Goal: Navigation & Orientation: Find specific page/section

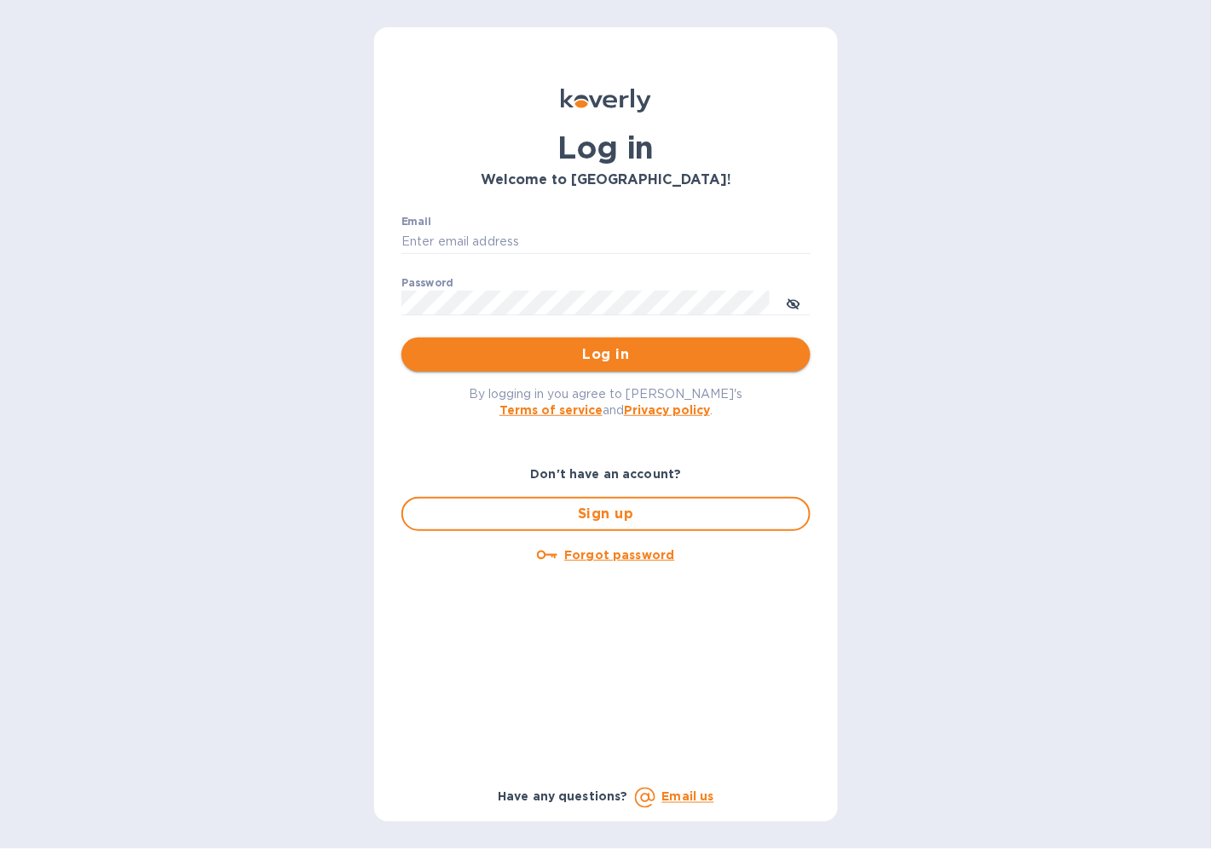
type input "[EMAIL_ADDRESS][DOMAIN_NAME]"
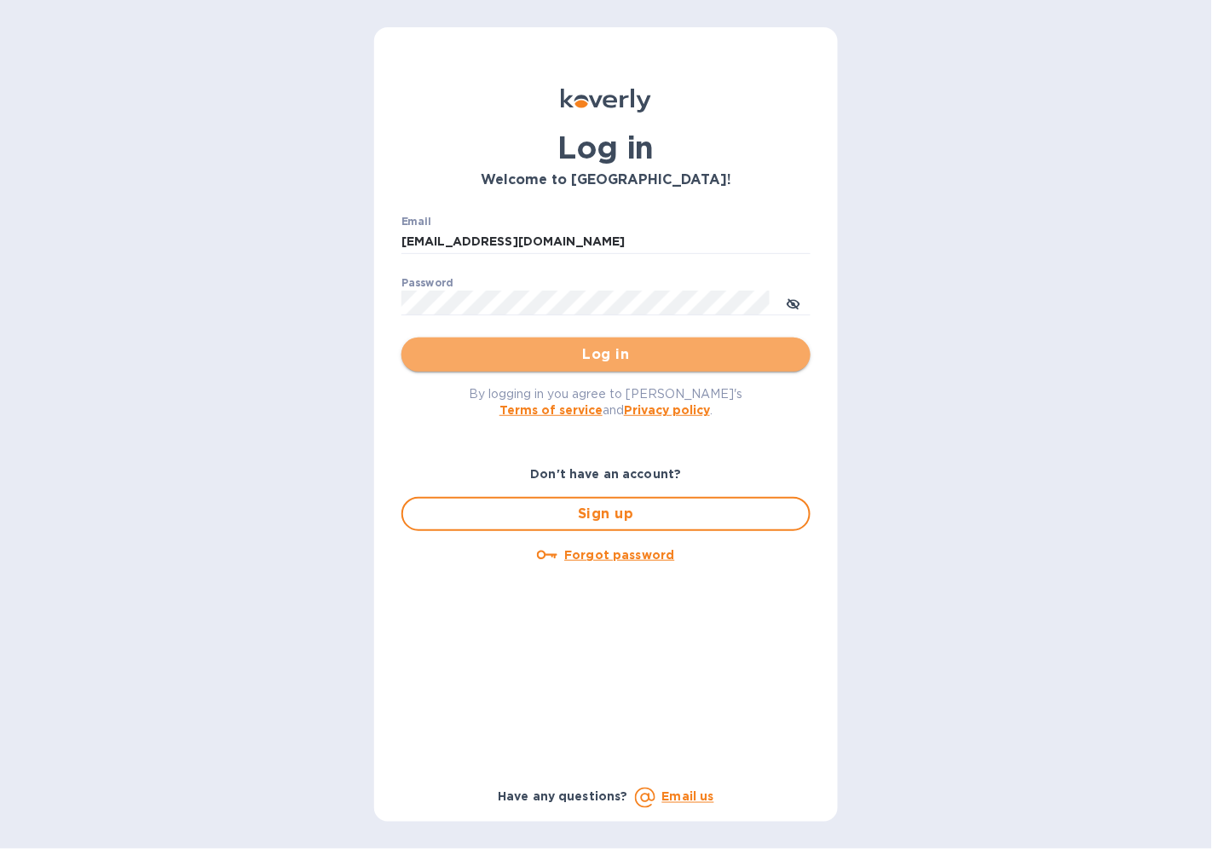
click at [661, 348] on span "Log in" at bounding box center [606, 354] width 382 height 20
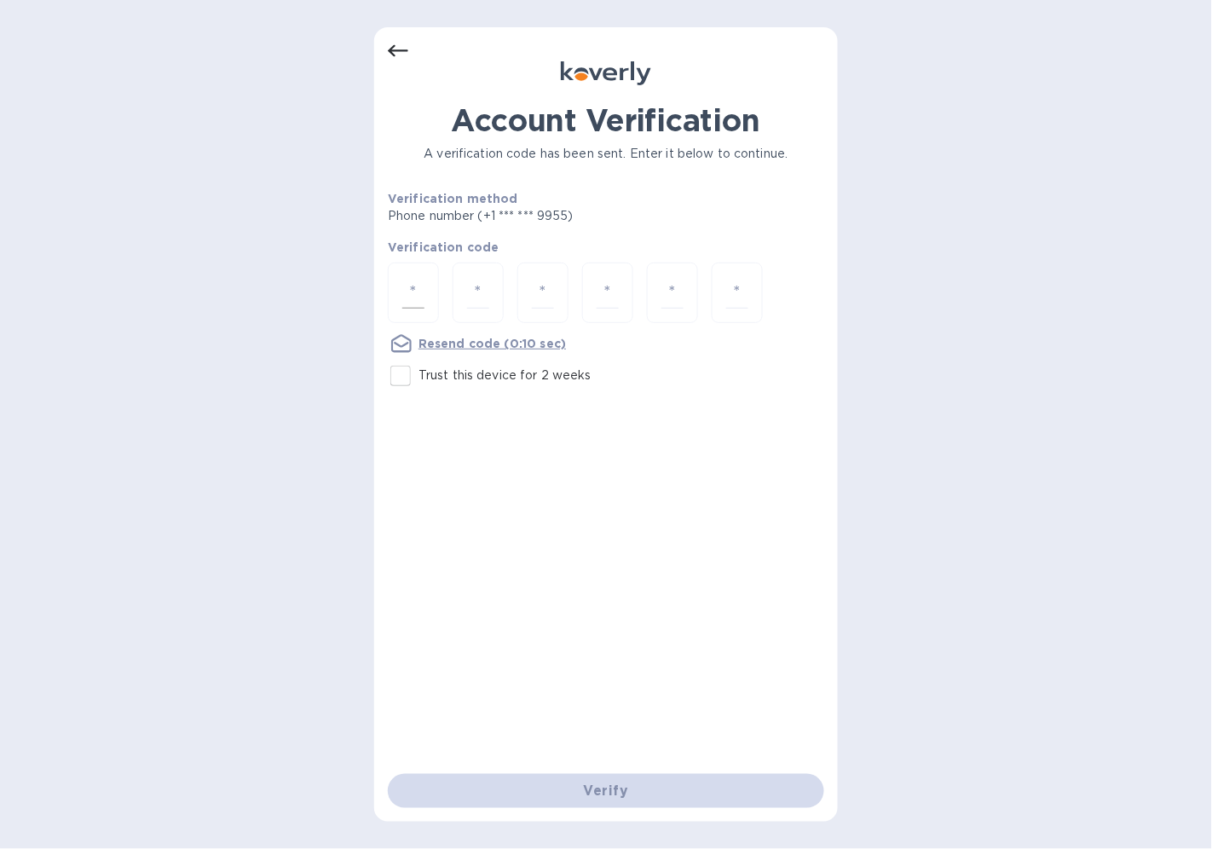
click at [414, 280] on input "number" at bounding box center [413, 293] width 22 height 32
type input "8"
type input "3"
type input "6"
type input "2"
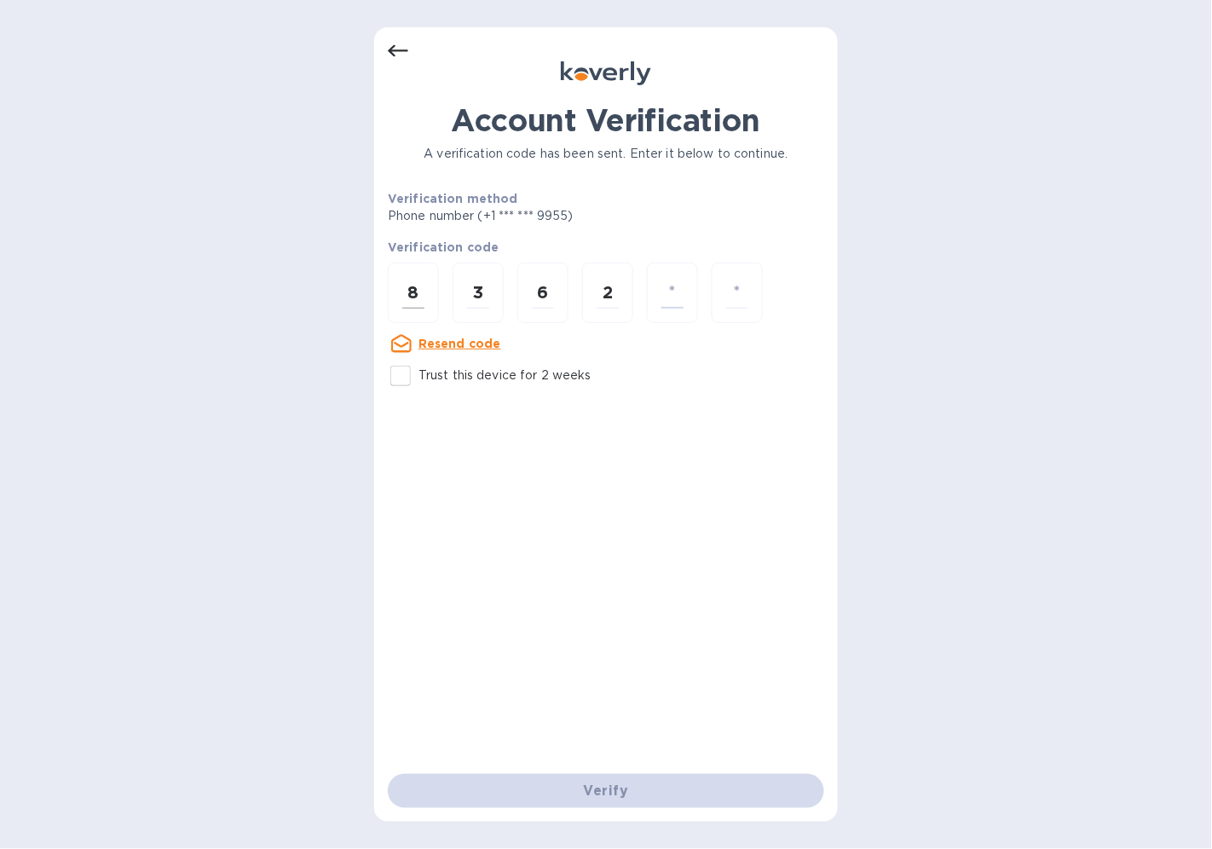
type input "3"
type input "4"
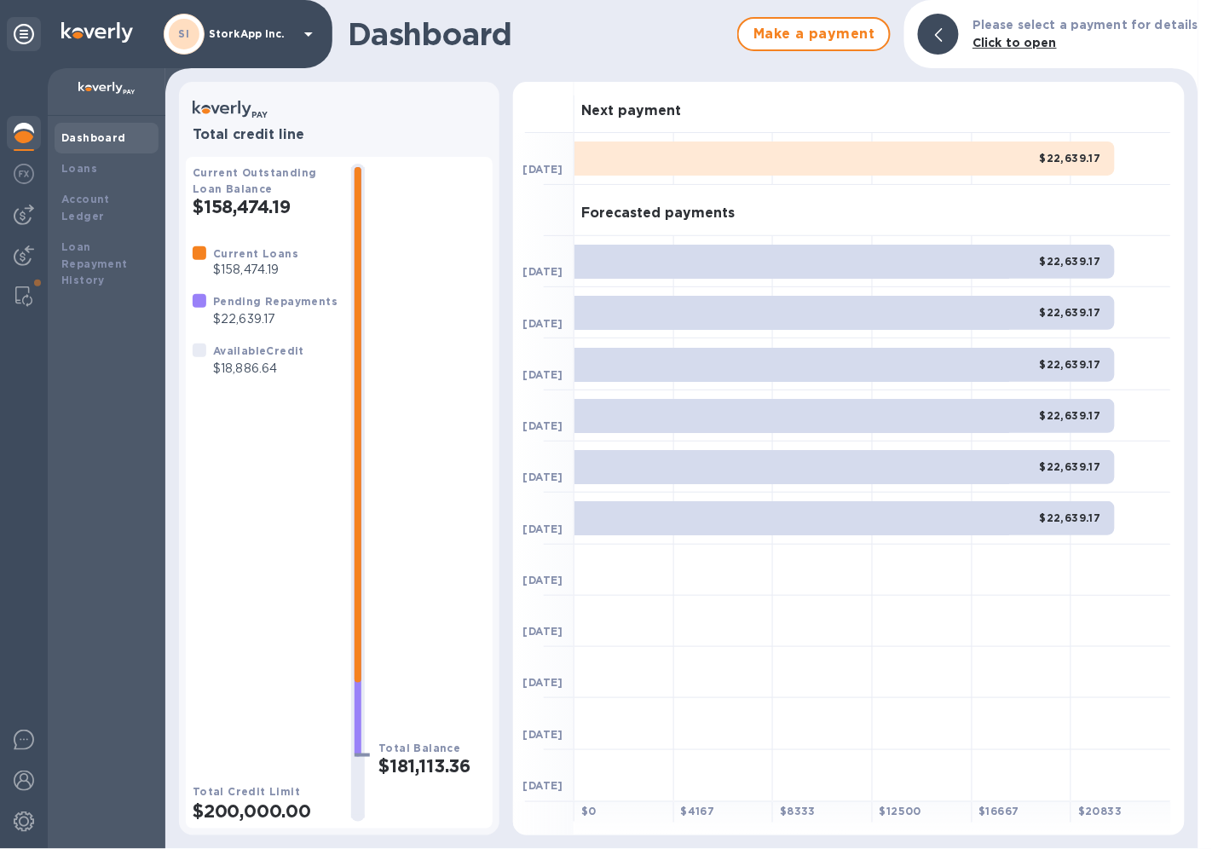
click at [467, 122] on div at bounding box center [339, 110] width 293 height 31
